Goal: Download file/media

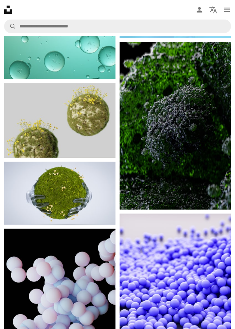
scroll to position [3702, 0]
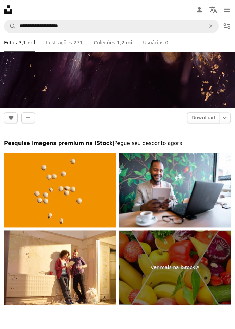
scroll to position [8382, 0]
